Goal: Task Accomplishment & Management: Manage account settings

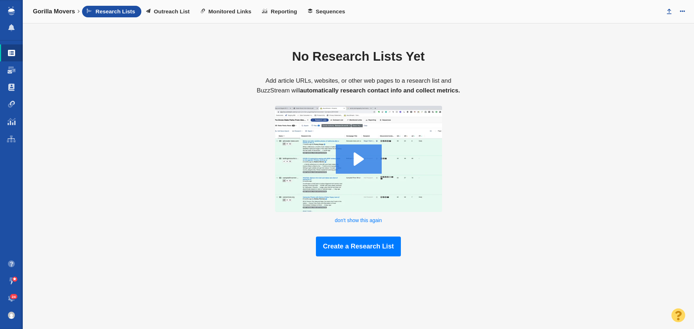
click at [12, 295] on span "24" at bounding box center [14, 296] width 8 height 5
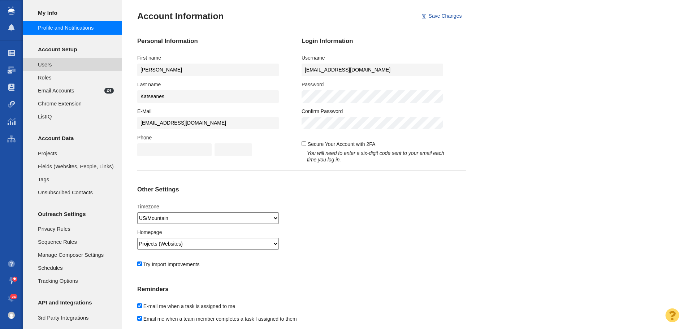
click at [75, 63] on span "Users" at bounding box center [76, 65] width 76 height 8
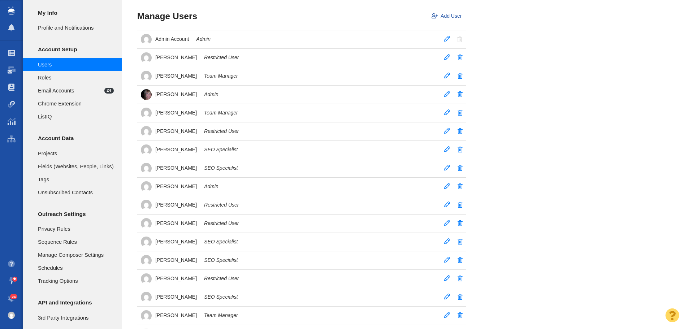
click at [12, 296] on span "24" at bounding box center [14, 296] width 8 height 5
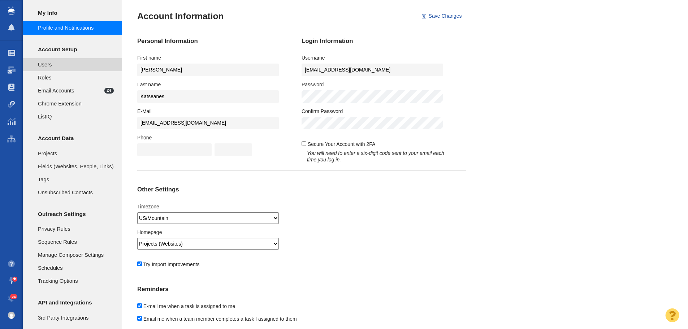
click at [68, 63] on span "Users" at bounding box center [76, 65] width 76 height 8
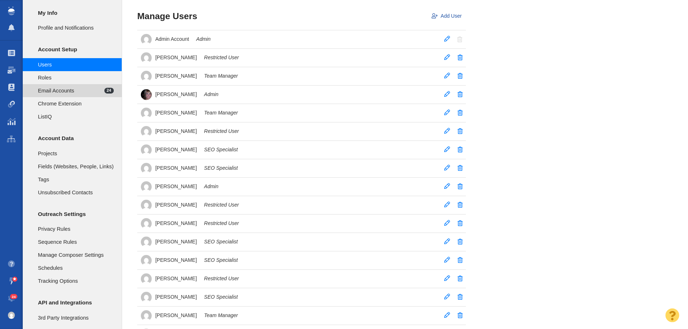
click at [70, 91] on span "Email Accounts" at bounding box center [71, 91] width 66 height 8
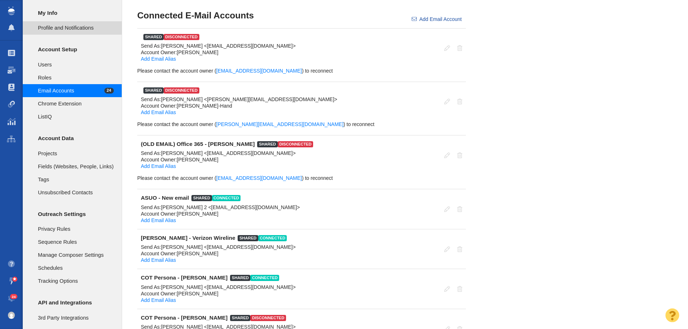
click at [76, 27] on span "Profile and Notifications" at bounding box center [76, 28] width 76 height 8
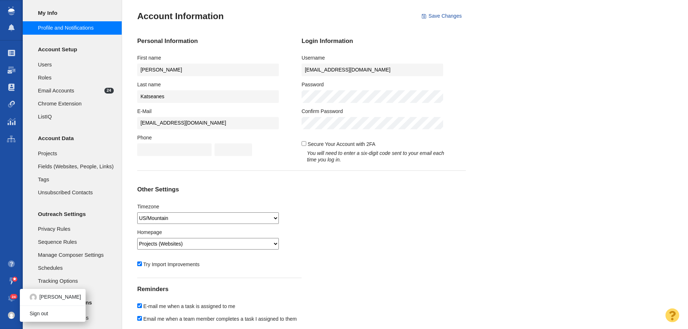
click at [12, 317] on img at bounding box center [11, 315] width 7 height 7
click at [61, 301] on li "[PERSON_NAME]" at bounding box center [52, 297] width 65 height 11
click at [12, 297] on span "24" at bounding box center [14, 296] width 8 height 5
click at [12, 296] on span "24" at bounding box center [14, 296] width 8 height 5
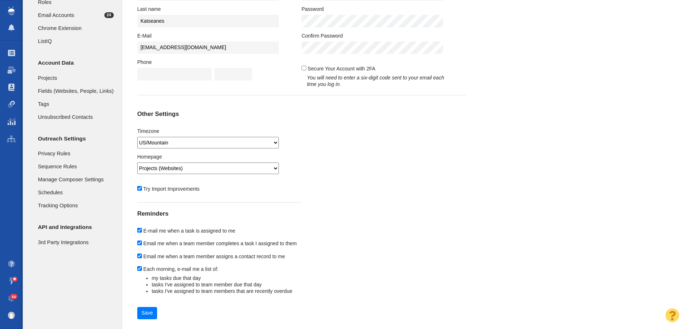
scroll to position [76, 0]
click at [14, 277] on div at bounding box center [14, 279] width 5 height 5
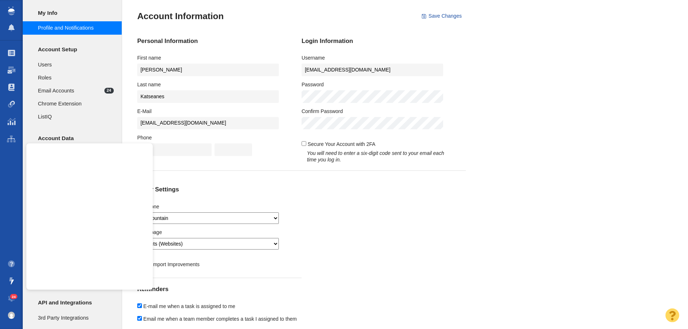
click at [383, 266] on div "Personal Information First name [PERSON_NAME] Last name [GEOGRAPHIC_DATA] E-Mai…" at bounding box center [301, 198] width 329 height 353
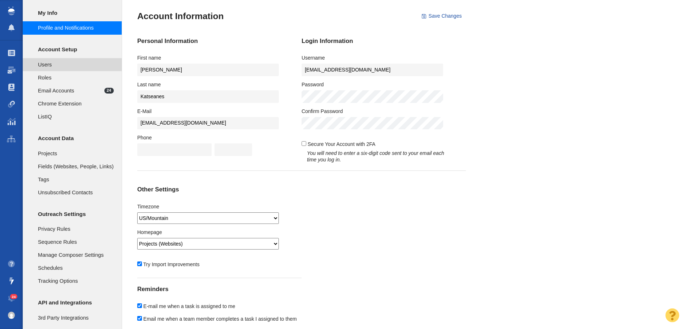
click at [59, 68] on span "Users" at bounding box center [76, 65] width 76 height 8
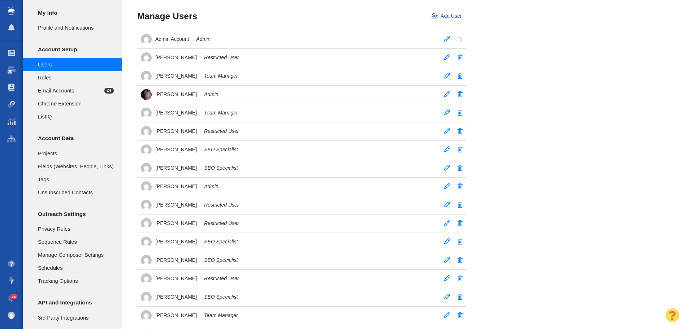
click at [13, 8] on img at bounding box center [11, 11] width 7 height 9
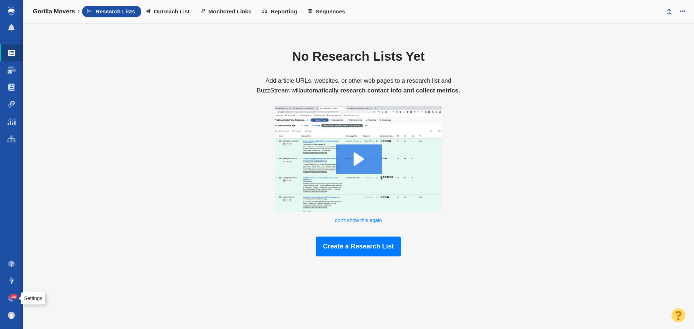
click at [13, 296] on span "24" at bounding box center [14, 296] width 8 height 5
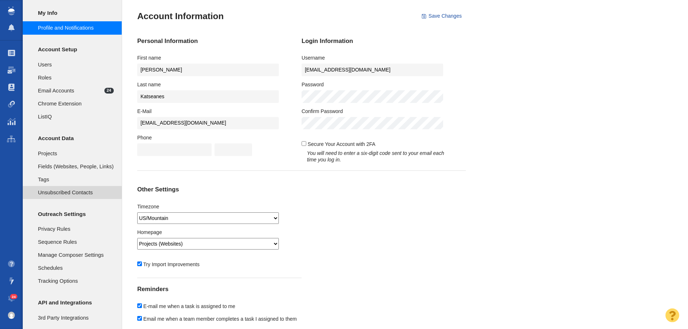
click at [64, 194] on span "Unsubscribed Contacts" at bounding box center [76, 193] width 76 height 8
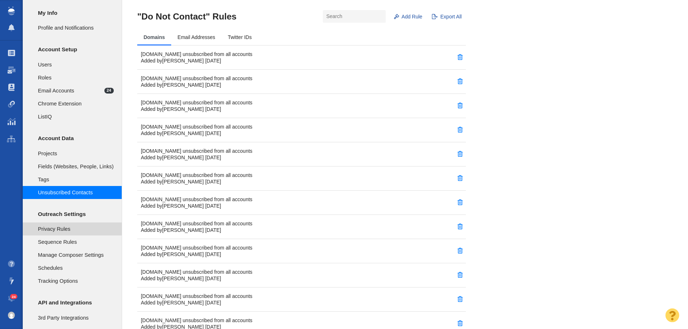
click at [75, 231] on span "Privacy Rules" at bounding box center [76, 229] width 76 height 8
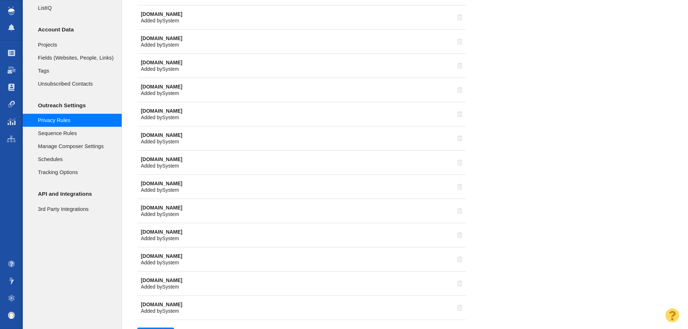
scroll to position [129, 0]
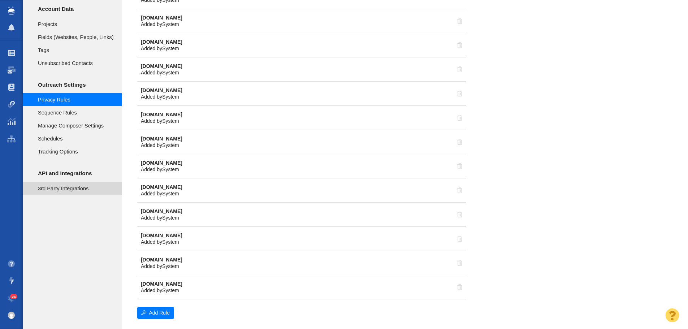
click at [63, 184] on li "3rd Party Integrations" at bounding box center [72, 188] width 99 height 13
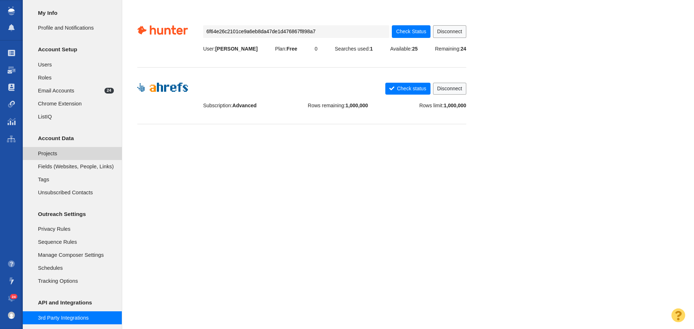
click at [70, 154] on span "Projects" at bounding box center [76, 154] width 76 height 8
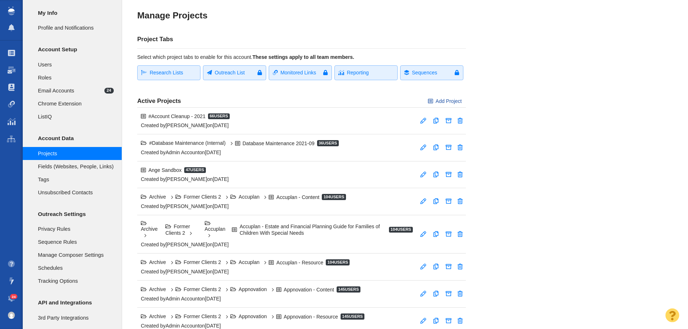
click at [13, 297] on span "24" at bounding box center [14, 296] width 8 height 5
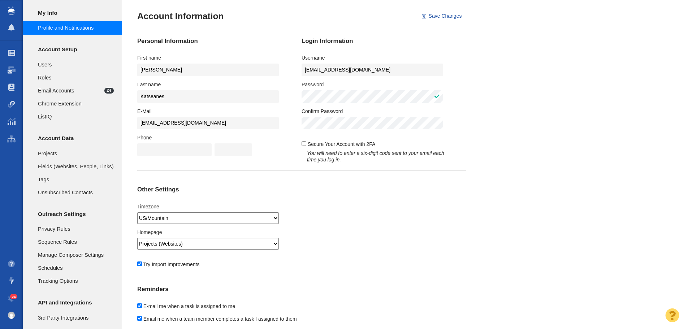
click at [565, 102] on div "Profile and Notifications Users Roles Email Accounts 24 Chrome Extension ListIQ…" at bounding box center [355, 202] width 665 height 405
click at [275, 99] on div "Personal Information First name [PERSON_NAME] Last name [GEOGRAPHIC_DATA] E-Mai…" at bounding box center [301, 198] width 329 height 353
click at [578, 144] on div "Profile and Notifications Users Roles Email Accounts 24 Chrome Extension ListIQ…" at bounding box center [355, 202] width 665 height 405
click at [451, 15] on button "Save Changes" at bounding box center [442, 16] width 48 height 12
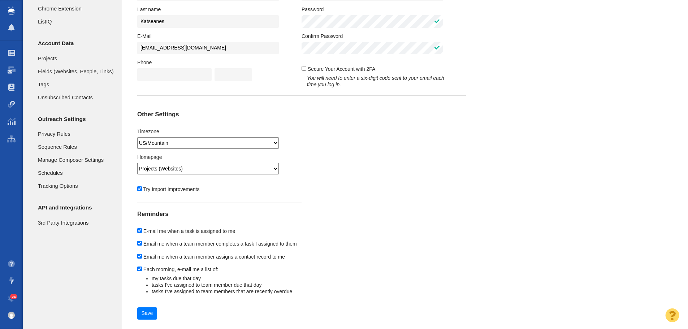
scroll to position [96, 0]
click at [11, 314] on img at bounding box center [11, 315] width 7 height 7
click at [46, 314] on link "Sign out" at bounding box center [52, 314] width 65 height 11
